Goal: Task Accomplishment & Management: Complete application form

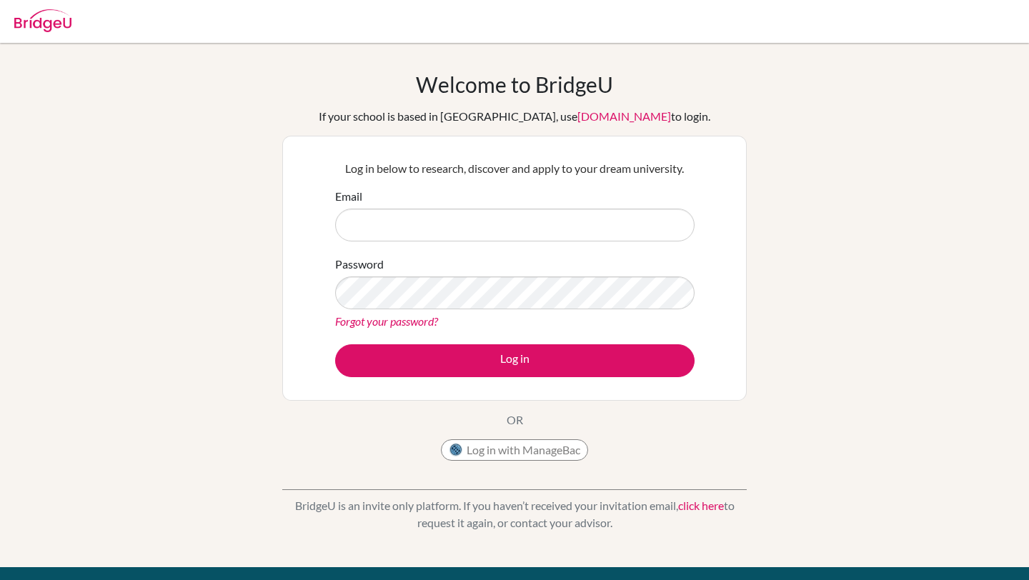
click at [428, 225] on input "Email" at bounding box center [514, 225] width 359 height 33
click at [72, 21] on div at bounding box center [514, 21] width 1015 height 43
click at [54, 23] on img at bounding box center [42, 20] width 57 height 23
click at [499, 455] on button "Log in with ManageBac" at bounding box center [514, 449] width 147 height 21
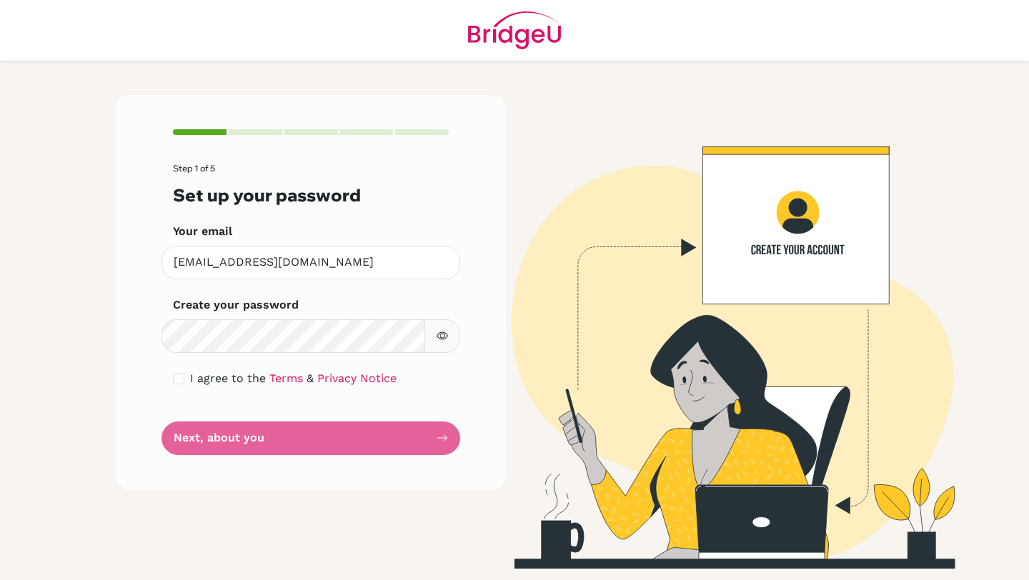
click at [215, 357] on form "Step 1 of 5 Set up your password Your email [EMAIL_ADDRESS][DOMAIN_NAME] Invali…" at bounding box center [311, 309] width 276 height 291
click at [215, 357] on form "Step 1 of 5 Set up your password Your email mayakhalil@rfs.edu.ps Invalid email…" at bounding box center [311, 309] width 276 height 291
click at [441, 332] on icon "button" at bounding box center [442, 335] width 11 height 11
click at [187, 382] on div "I agree to the Terms & Privacy Notice" at bounding box center [311, 378] width 276 height 17
click at [174, 377] on input "checkbox" at bounding box center [178, 378] width 11 height 11
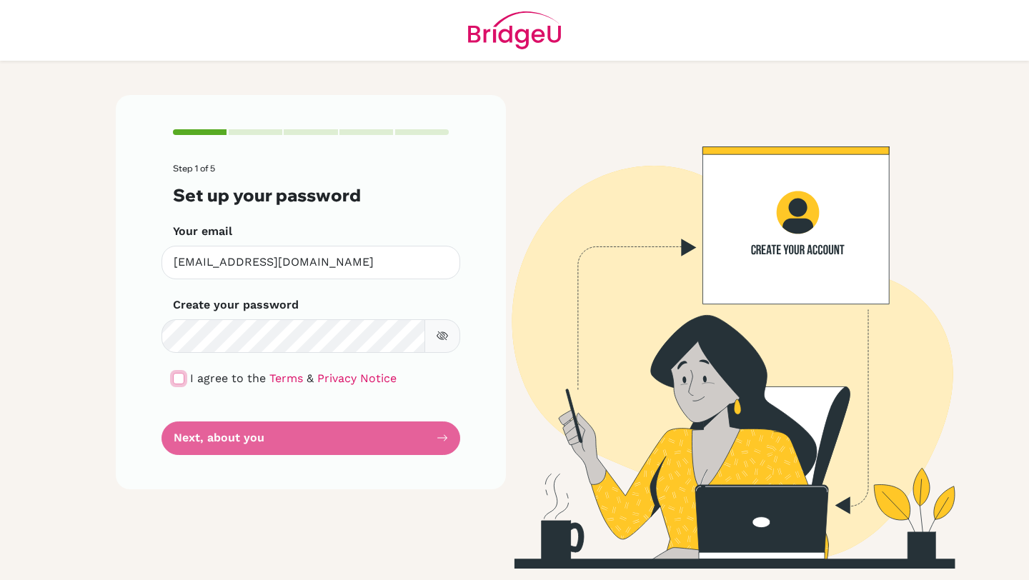
checkbox input "true"
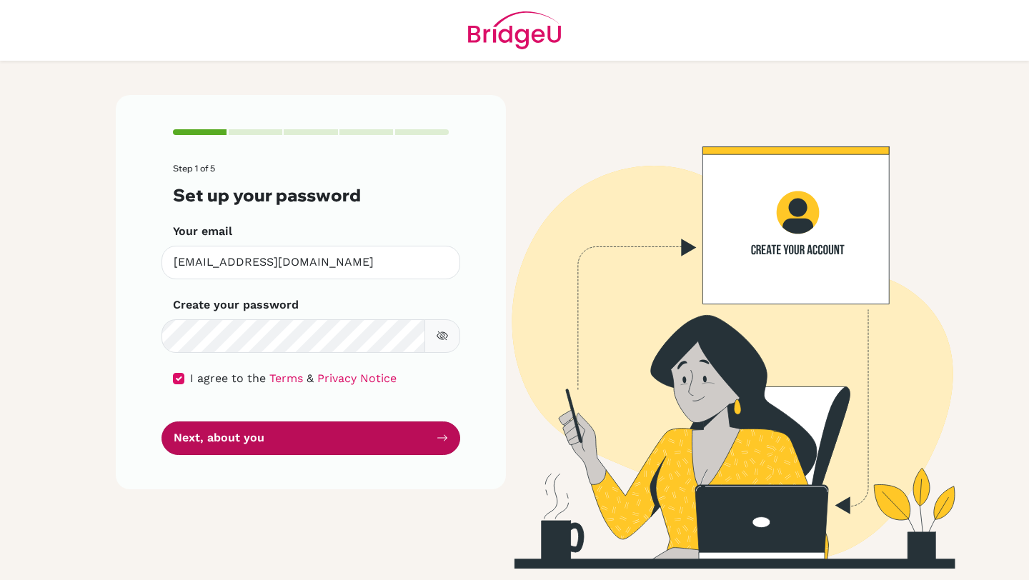
click at [217, 448] on button "Next, about you" at bounding box center [311, 439] width 299 height 34
